Goal: Use online tool/utility: Utilize a website feature to perform a specific function

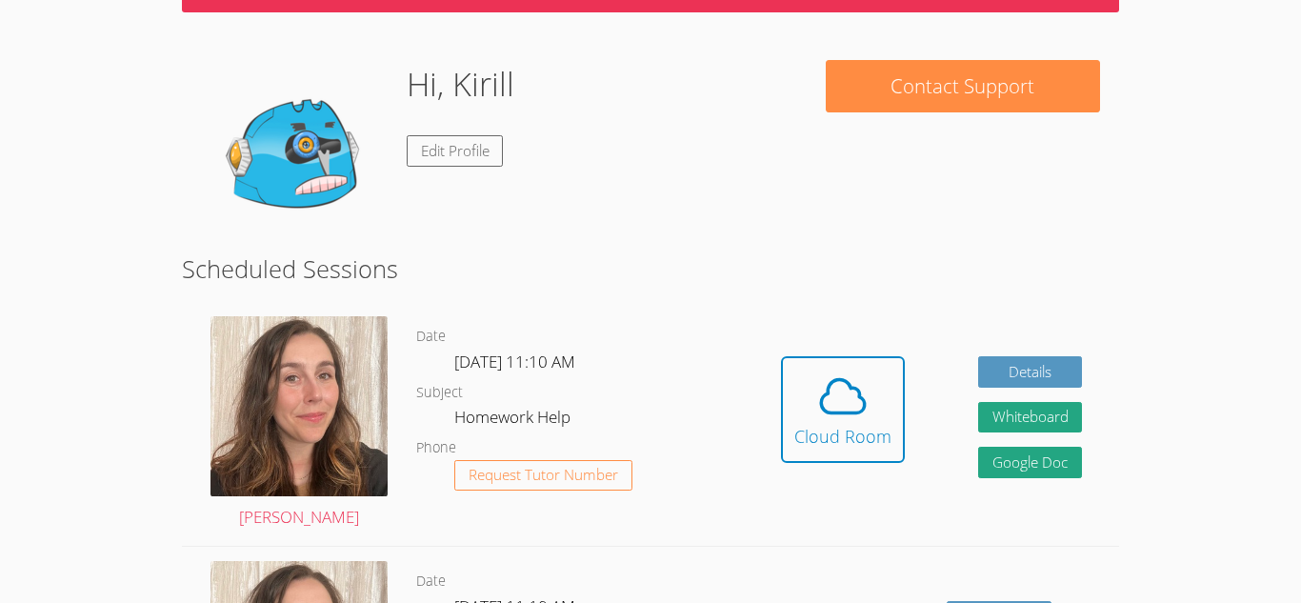
scroll to position [127, 0]
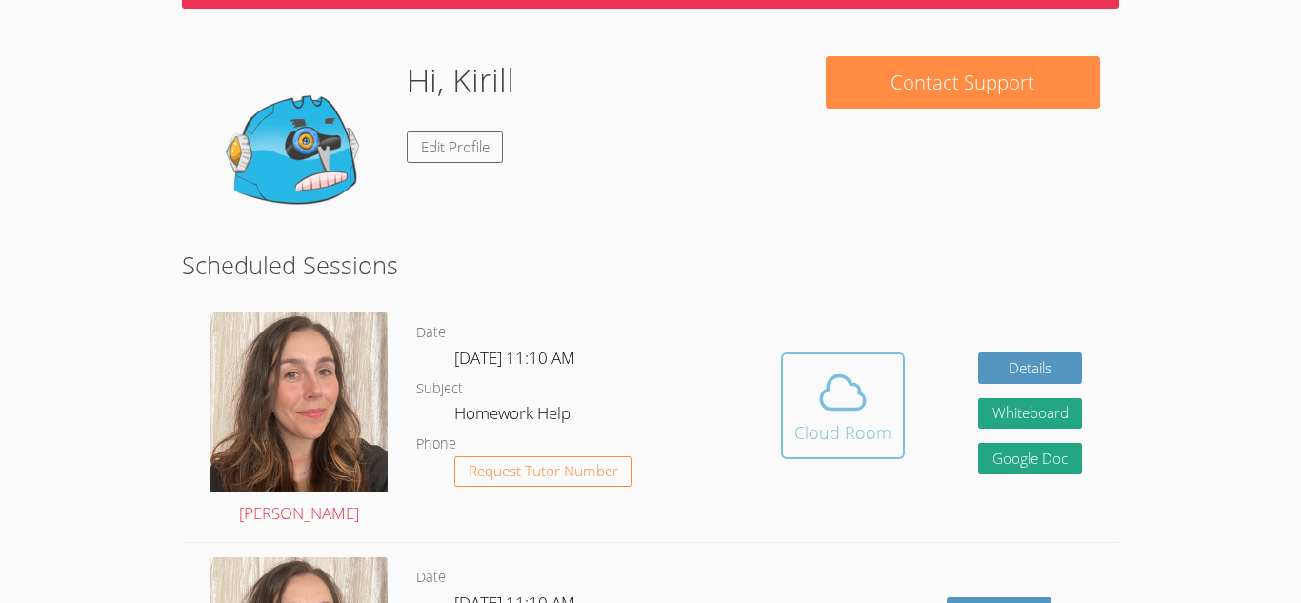
click at [892, 445] on button "Cloud Room" at bounding box center [843, 405] width 124 height 107
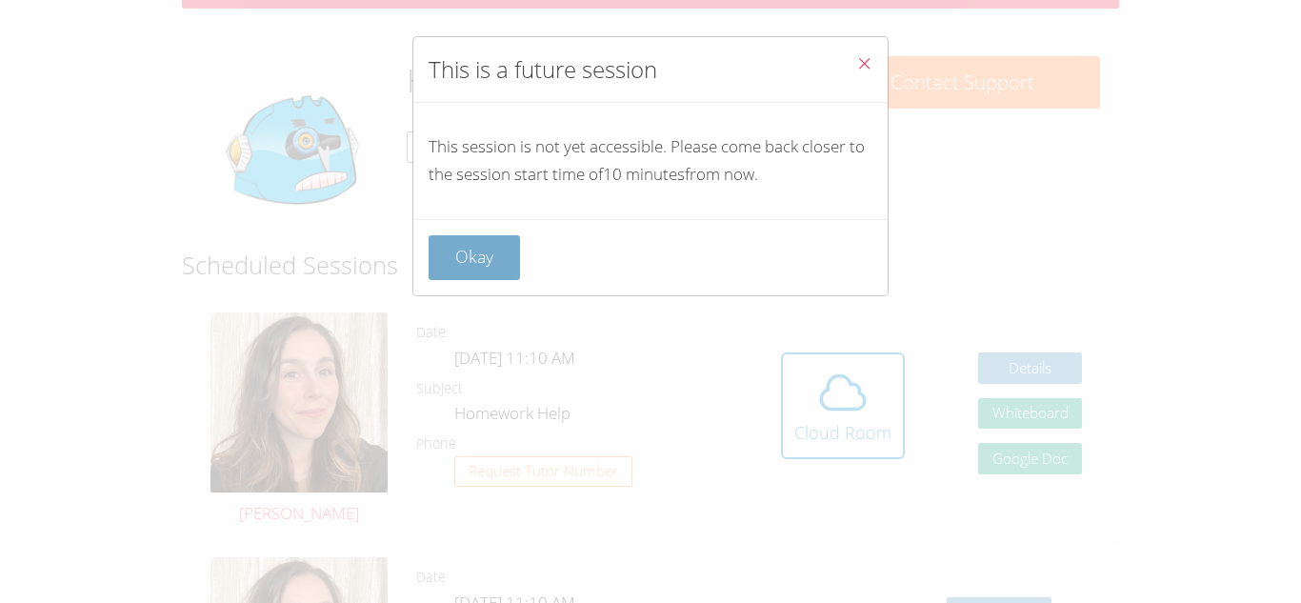
click at [511, 249] on button "Okay" at bounding box center [474, 257] width 91 height 45
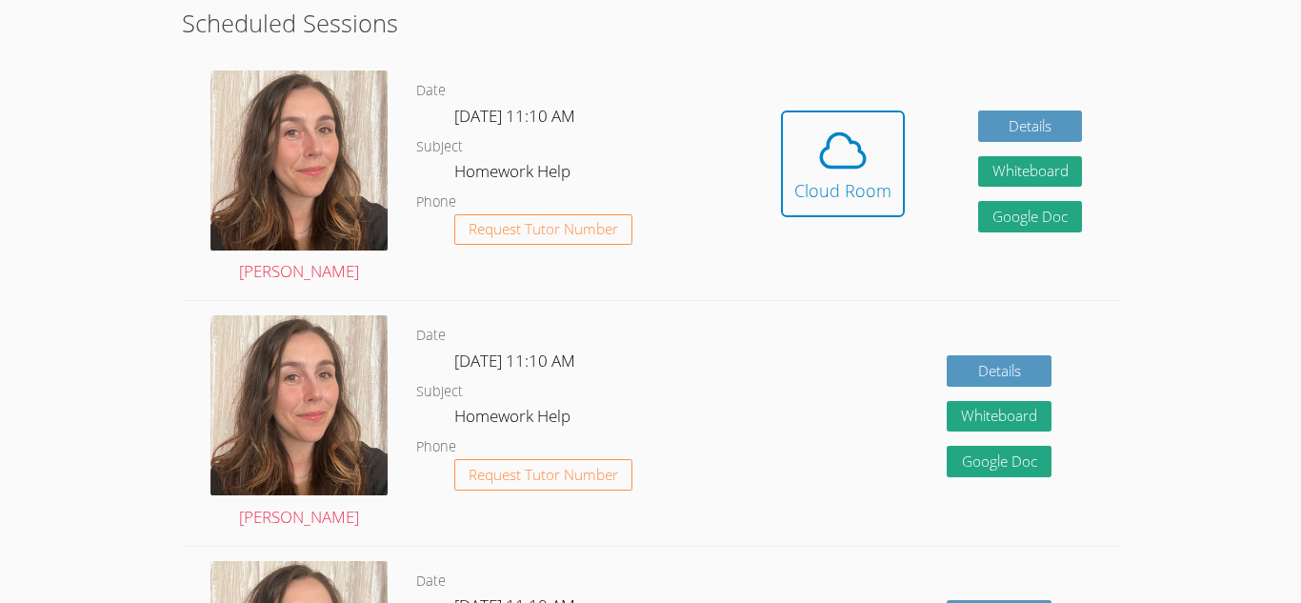
scroll to position [366, 0]
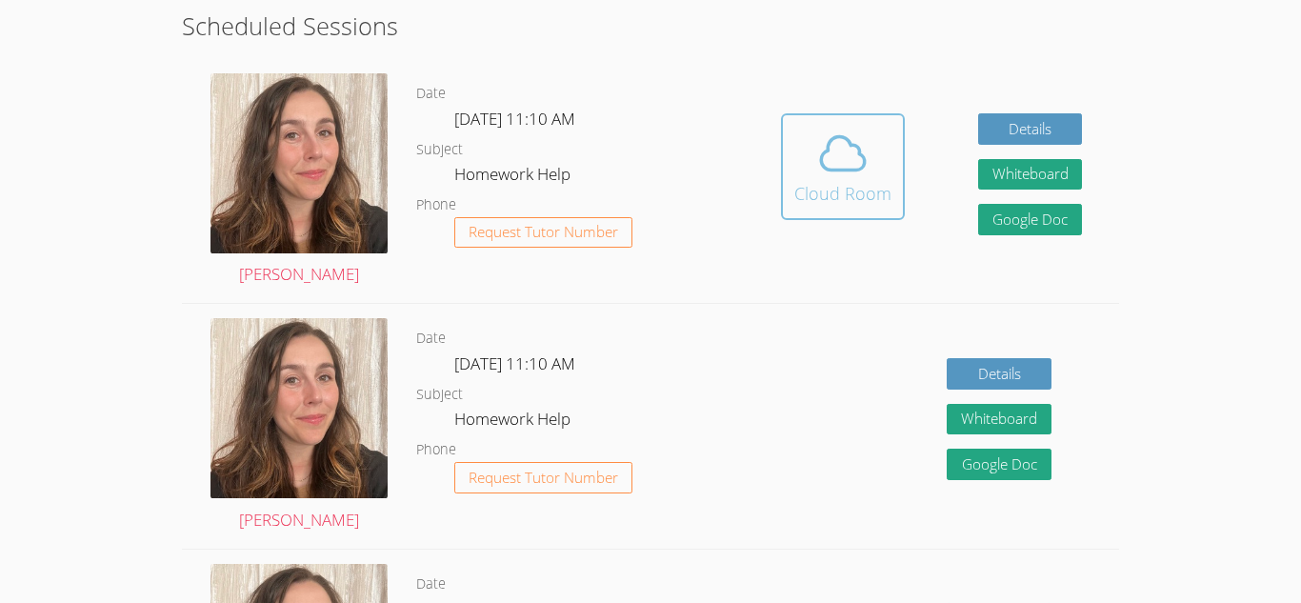
click at [828, 157] on icon at bounding box center [842, 153] width 53 height 53
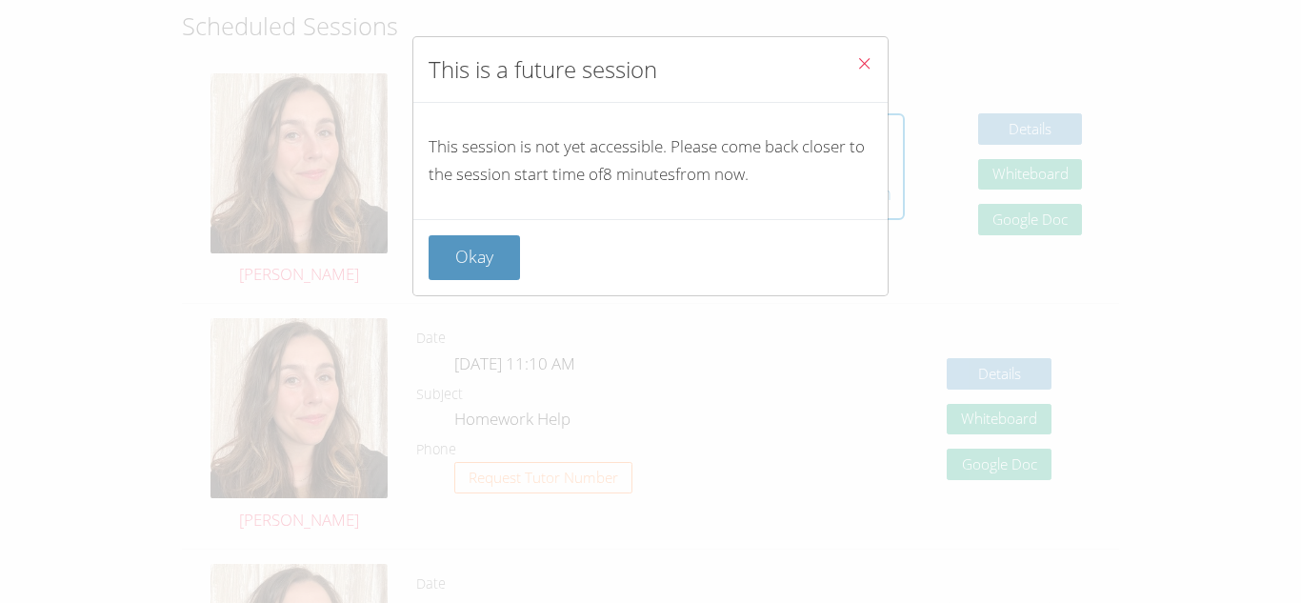
click at [869, 70] on icon "Close" at bounding box center [864, 63] width 16 height 16
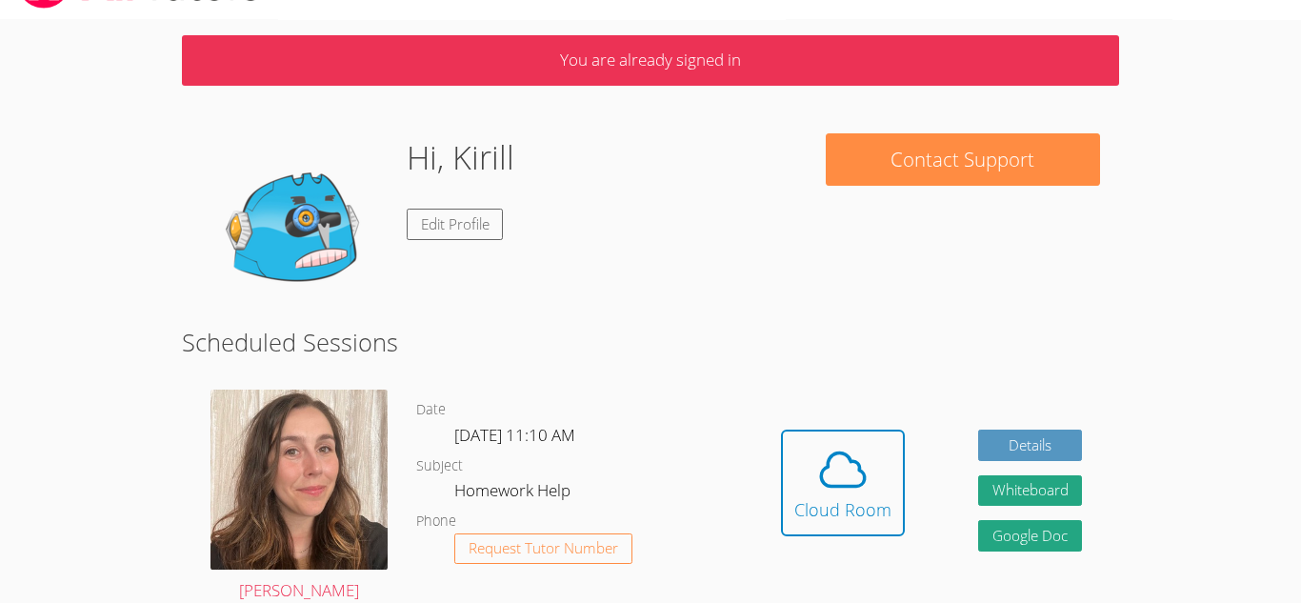
scroll to position [0, 0]
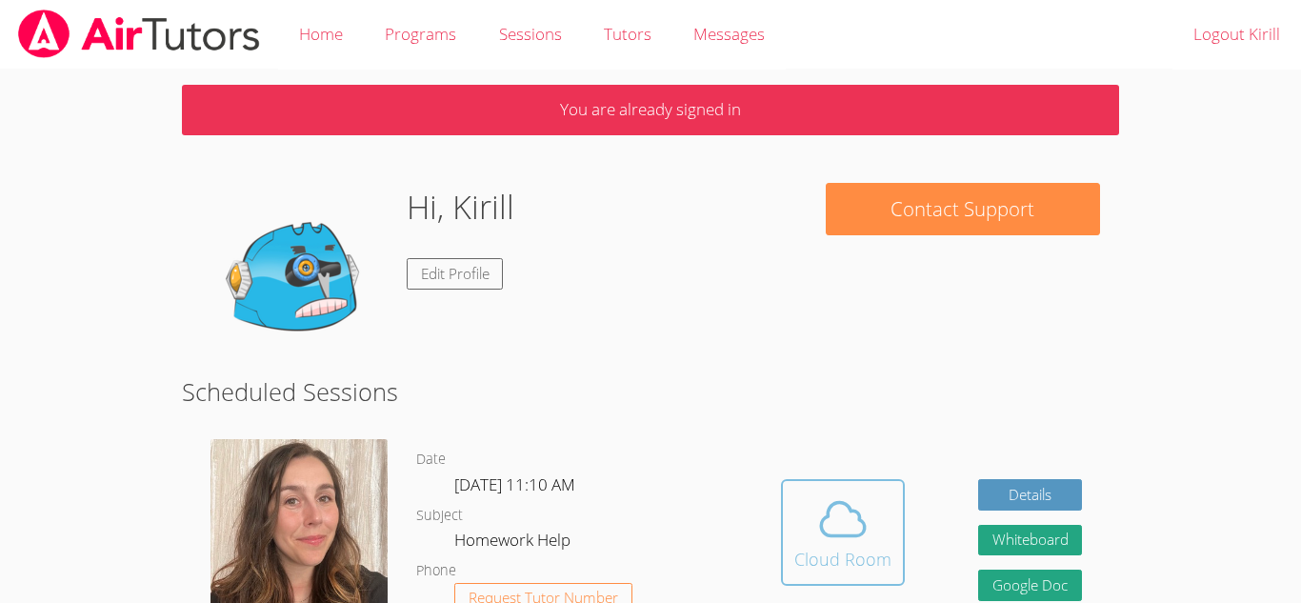
click at [803, 488] on button "Cloud Room" at bounding box center [843, 532] width 124 height 107
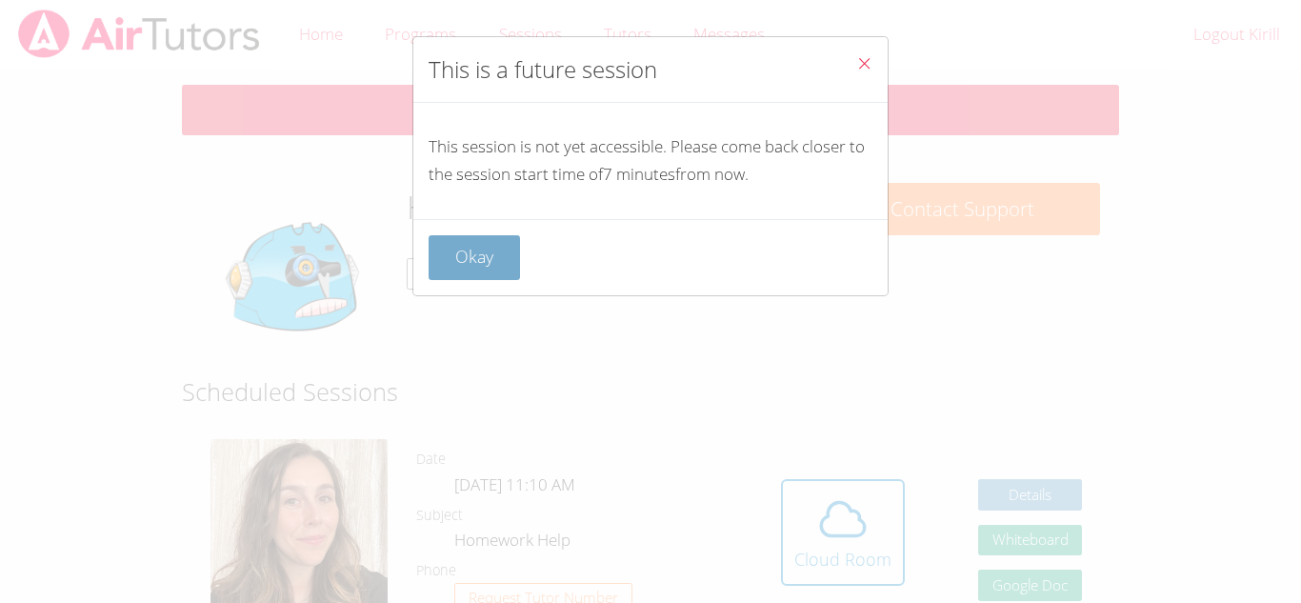
click at [471, 258] on button "Okay" at bounding box center [474, 257] width 91 height 45
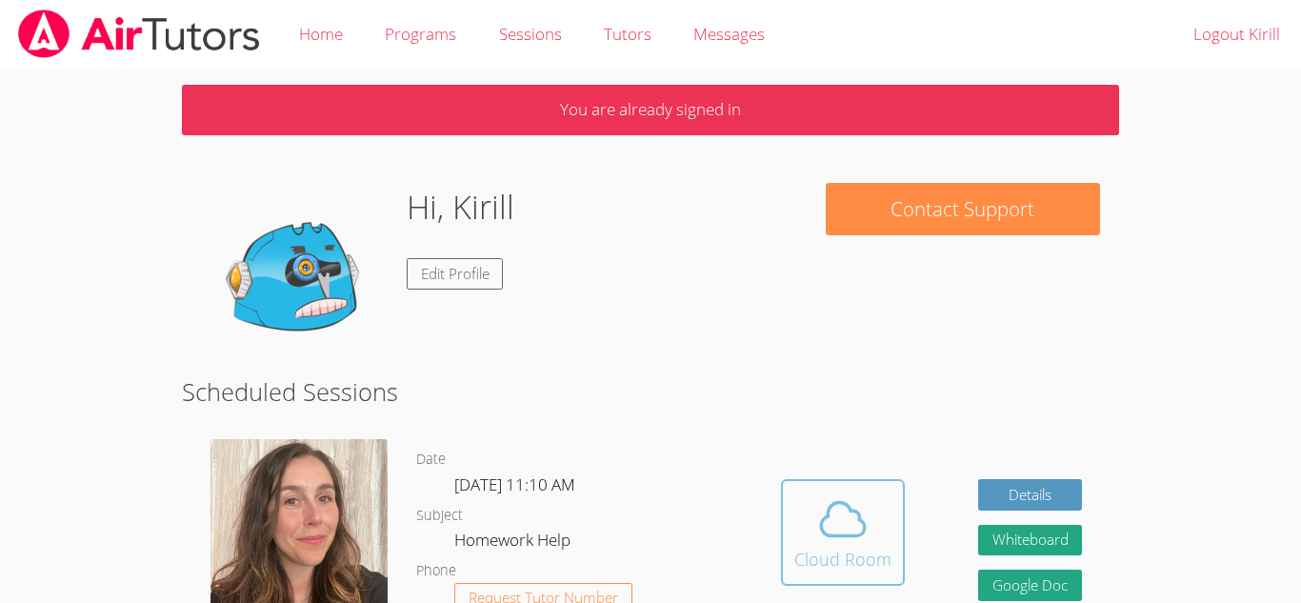
click at [881, 581] on button "Cloud Room" at bounding box center [843, 532] width 124 height 107
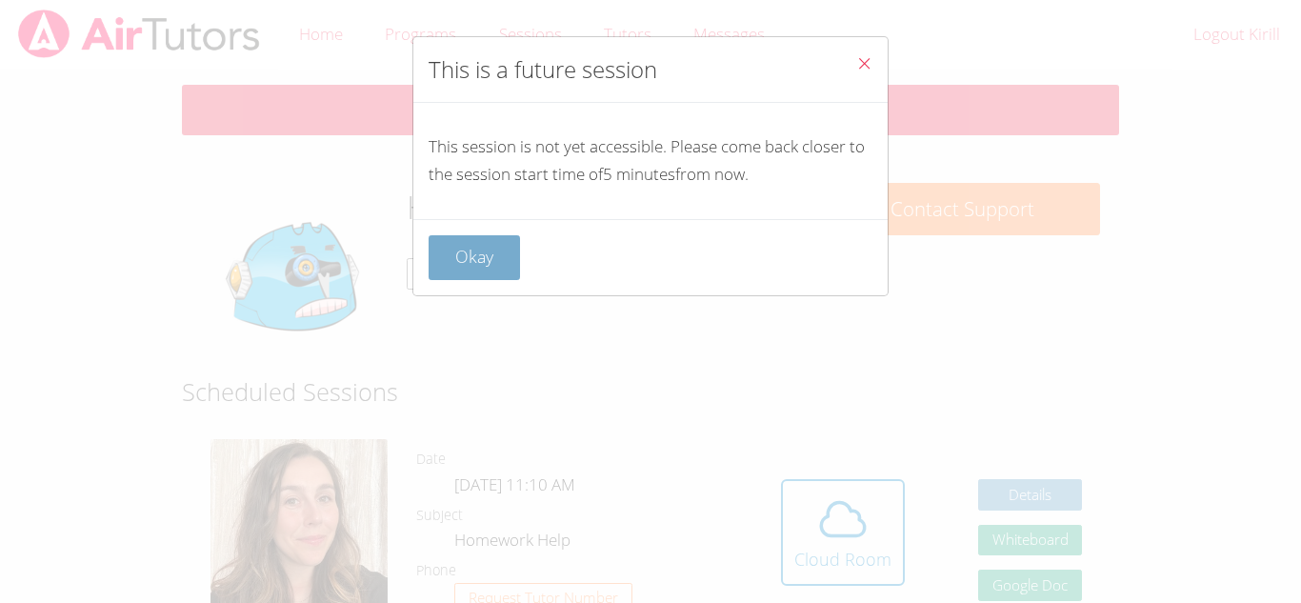
click at [464, 242] on button "Okay" at bounding box center [474, 257] width 91 height 45
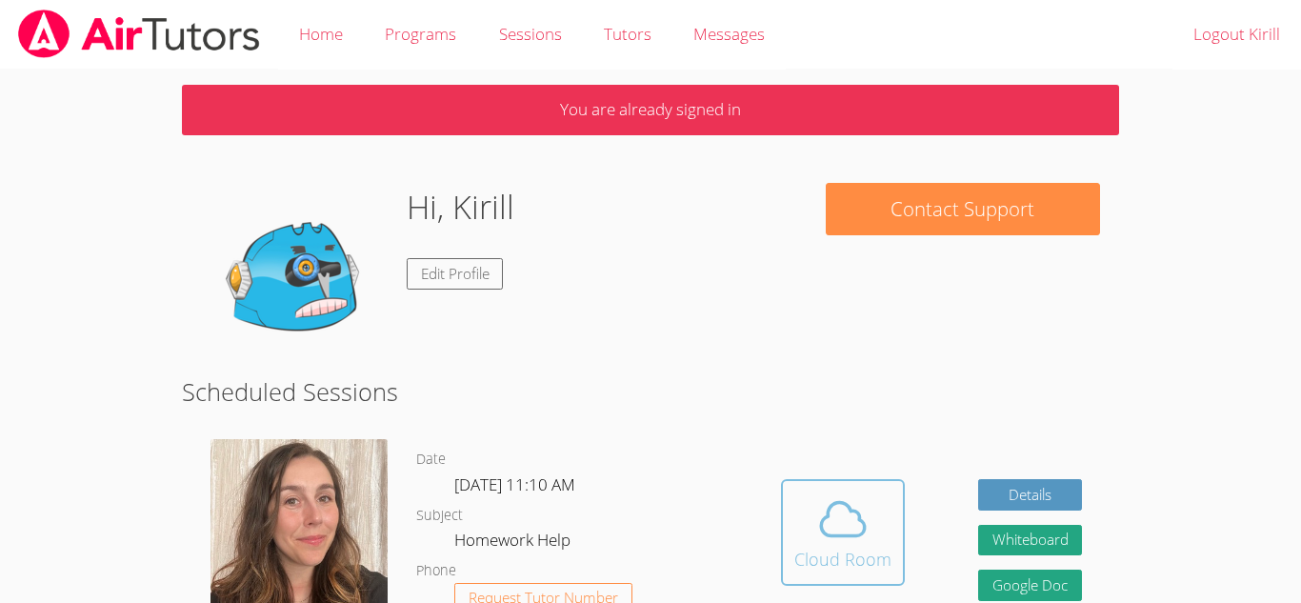
click at [828, 523] on icon at bounding box center [842, 518] width 53 height 53
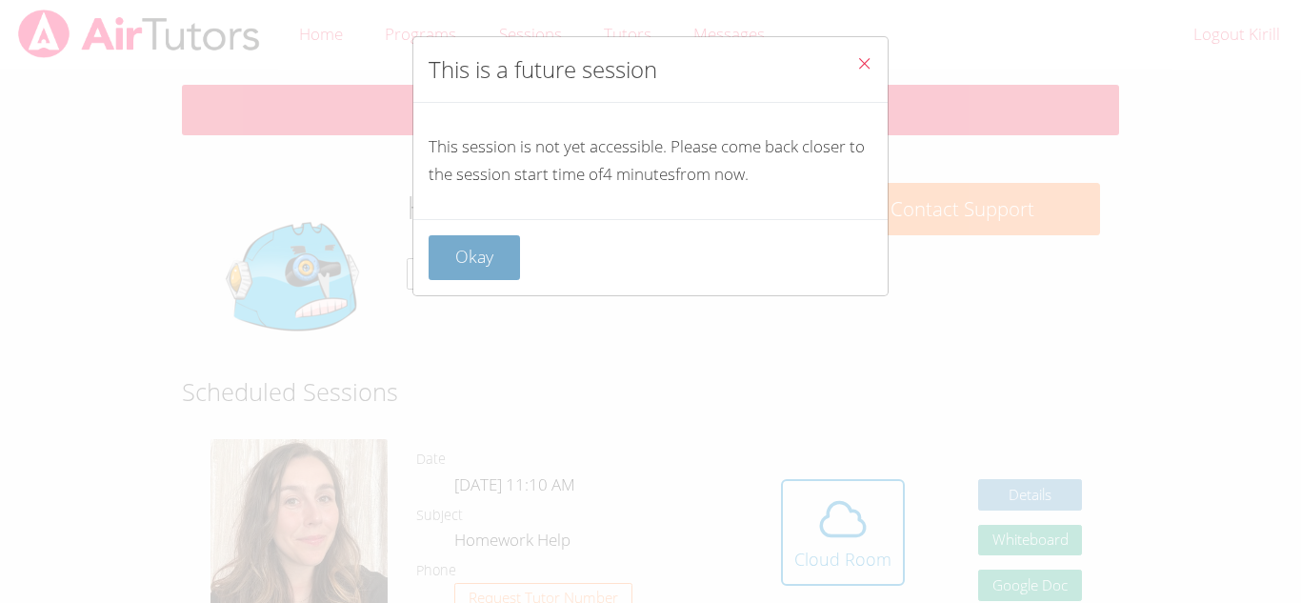
click at [475, 239] on button "Okay" at bounding box center [474, 257] width 91 height 45
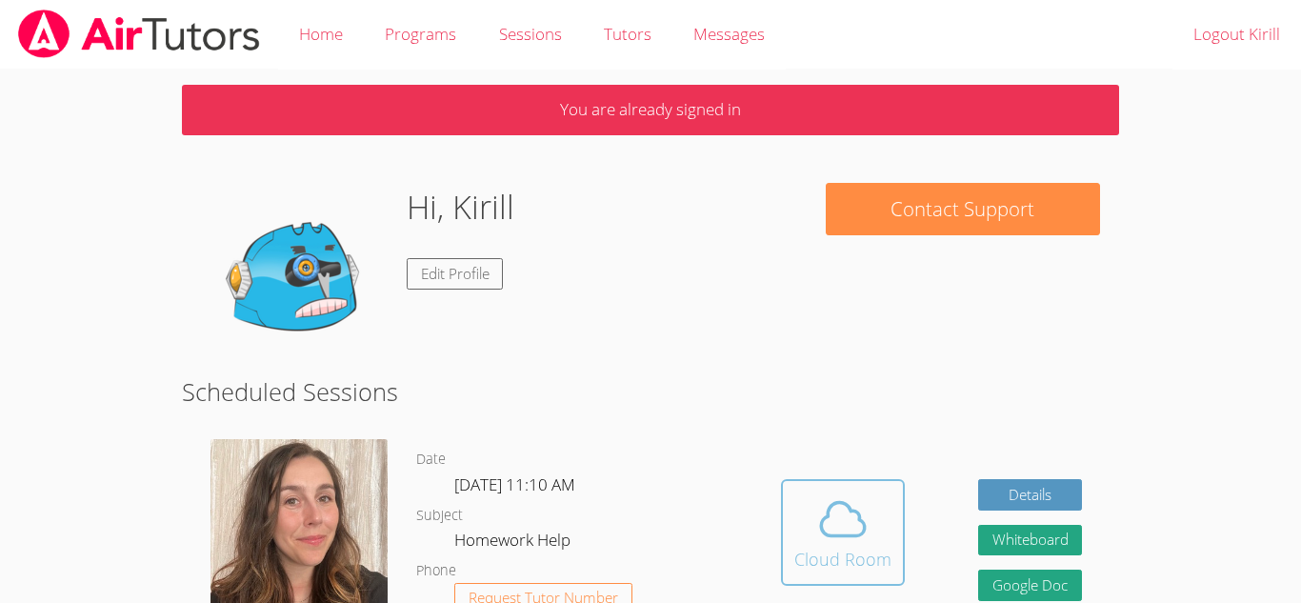
click at [802, 488] on button "Cloud Room" at bounding box center [843, 532] width 124 height 107
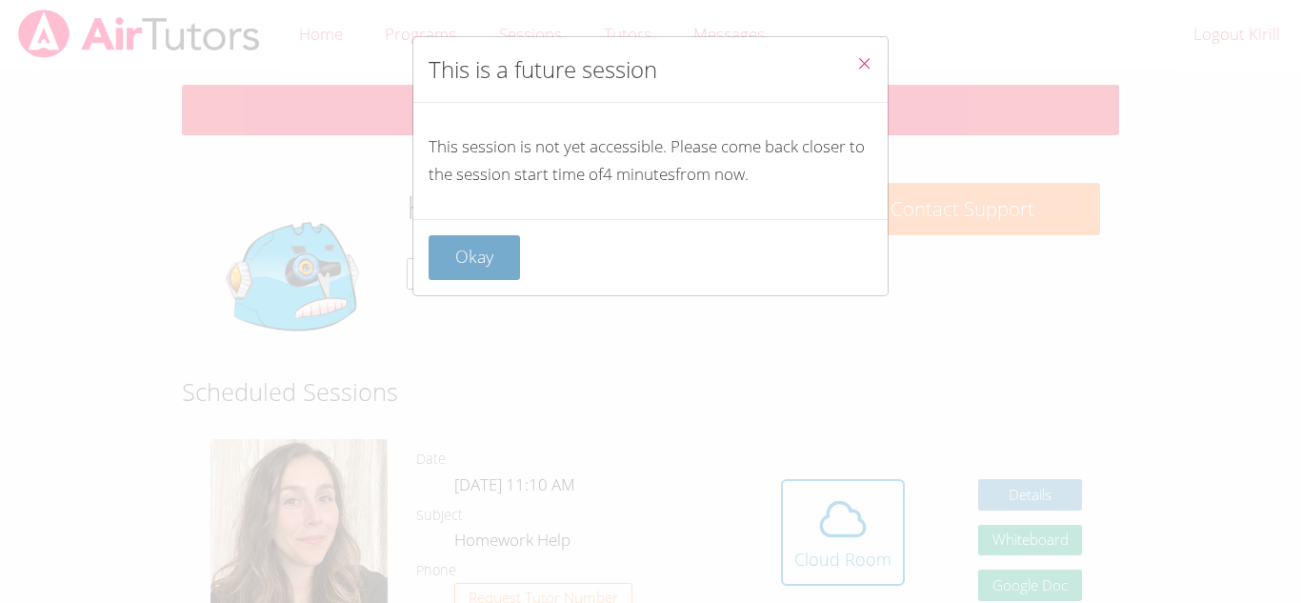
click at [429, 252] on button "Okay" at bounding box center [474, 257] width 91 height 45
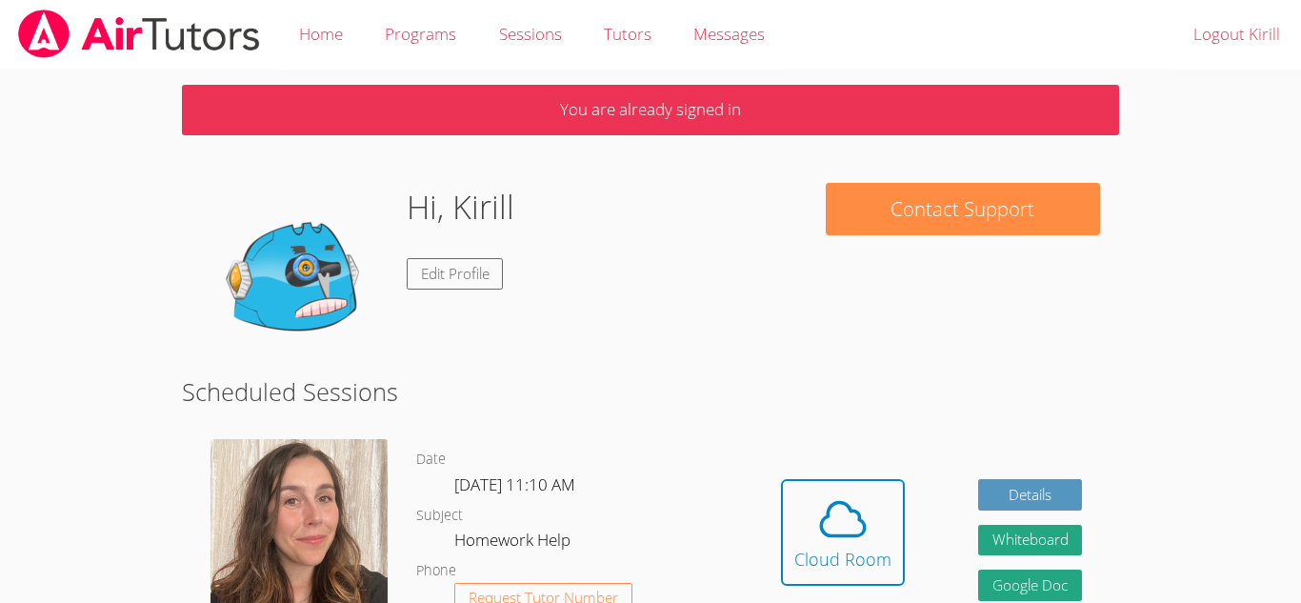
click at [756, 232] on div "Hi, Kirill Edit Profile" at bounding box center [494, 278] width 587 height 190
click at [810, 551] on div "Cloud Room" at bounding box center [842, 559] width 97 height 27
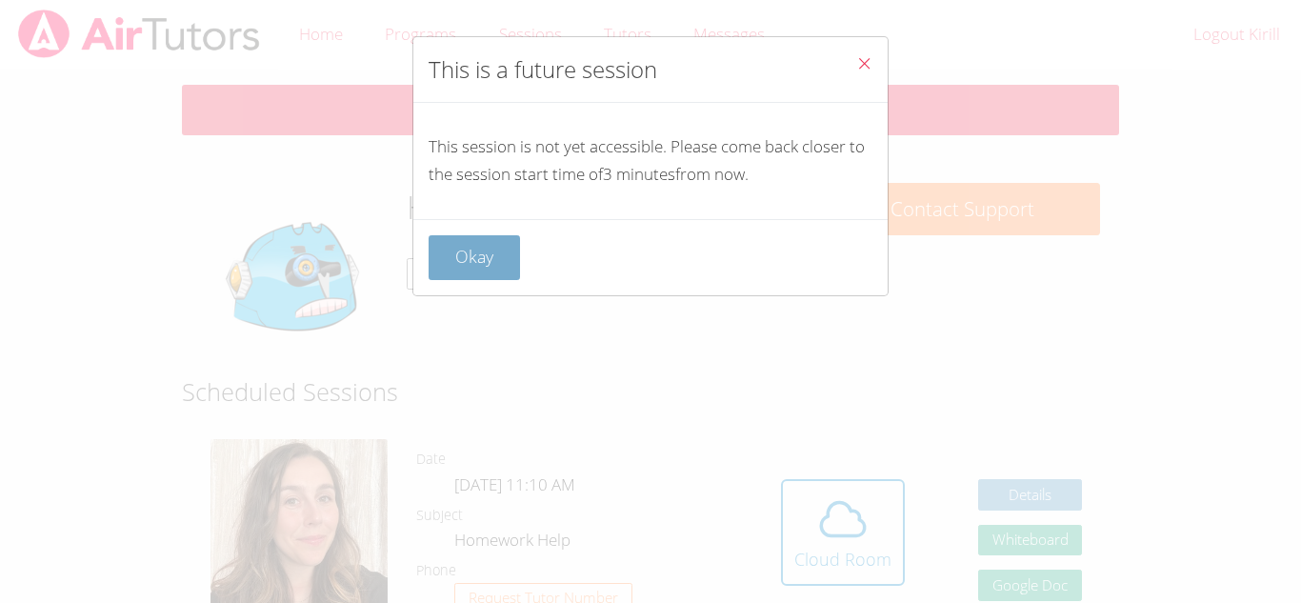
click at [451, 261] on button "Okay" at bounding box center [474, 257] width 91 height 45
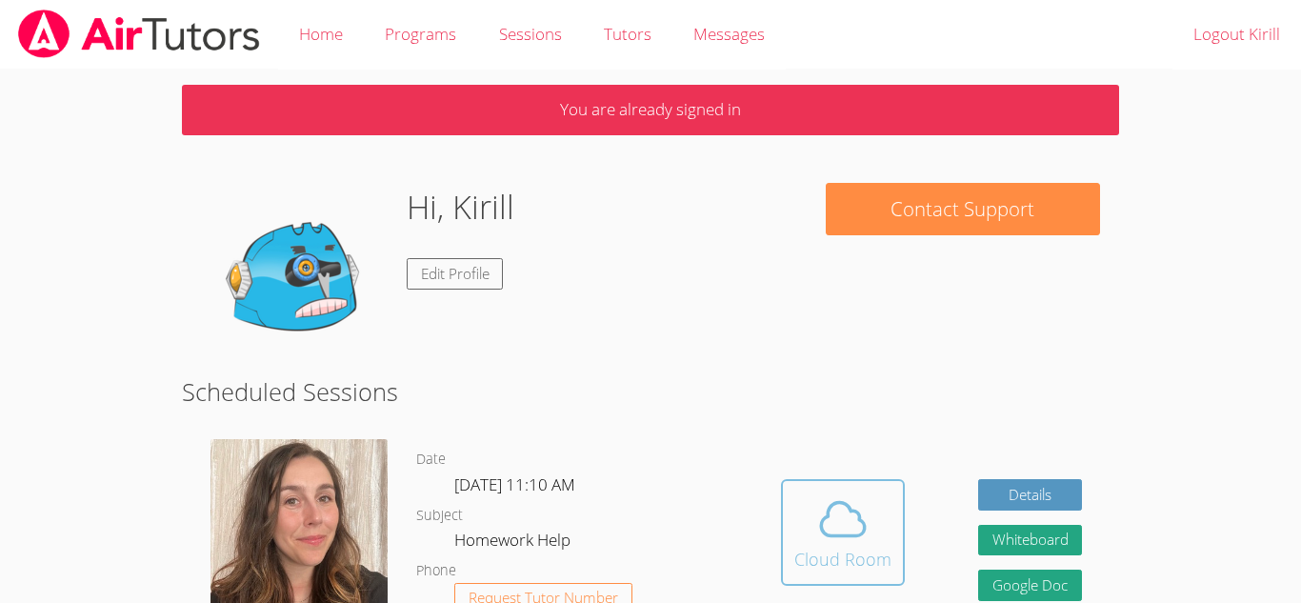
click at [873, 541] on span at bounding box center [842, 518] width 97 height 53
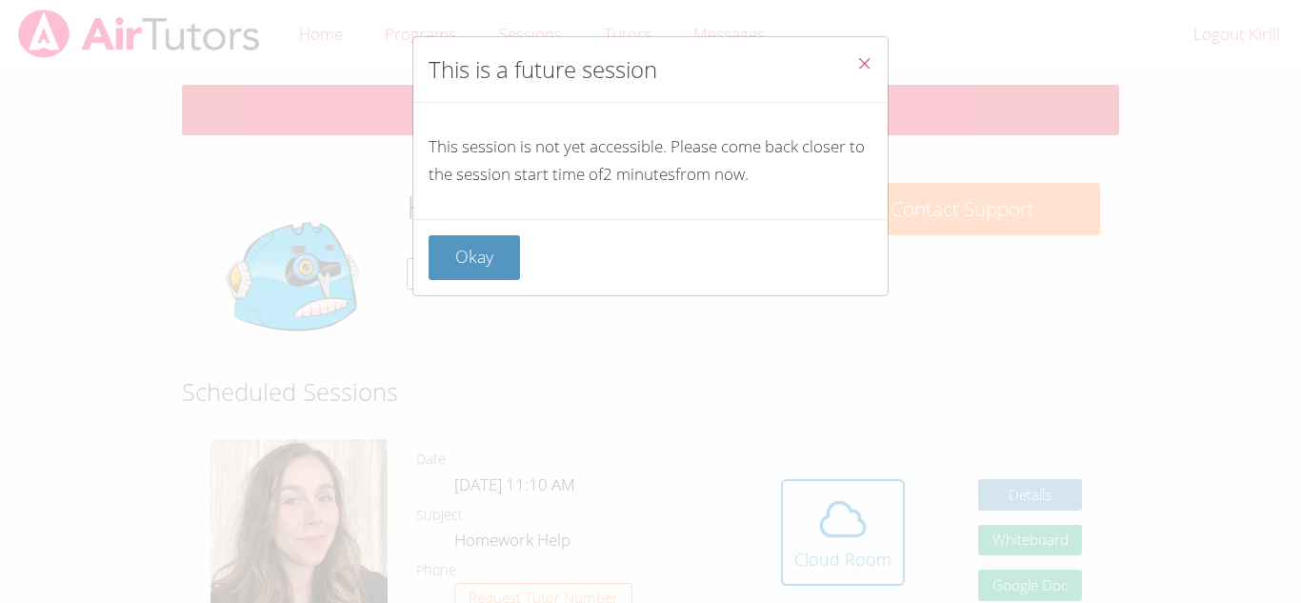
click at [688, 523] on div "This is a future session This session is not yet accessible. Please come back c…" at bounding box center [650, 301] width 1301 height 603
click at [493, 250] on button "Okay" at bounding box center [474, 257] width 91 height 45
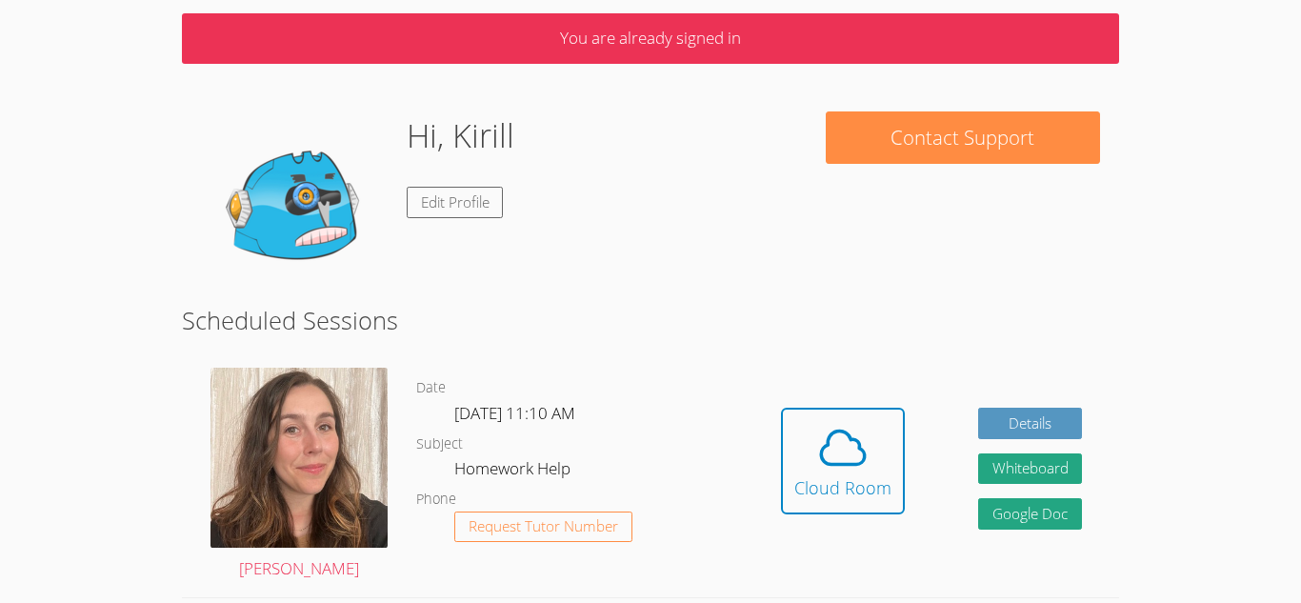
scroll to position [85, 0]
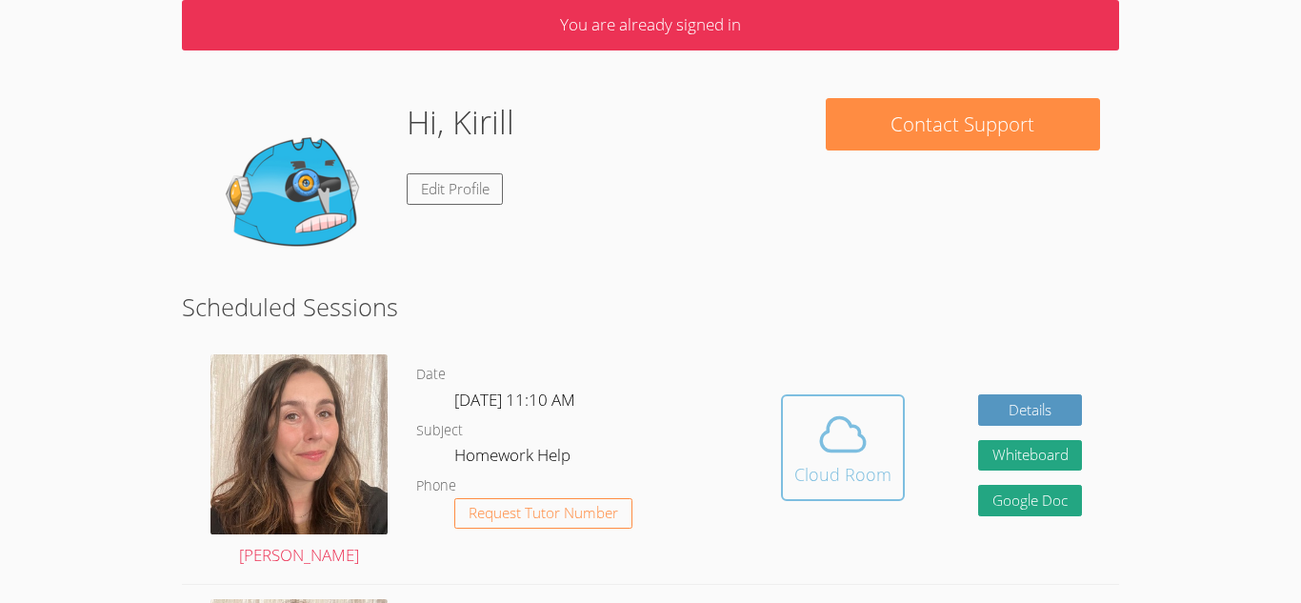
click at [849, 464] on div "Cloud Room" at bounding box center [842, 474] width 97 height 27
